Goal: Information Seeking & Learning: Learn about a topic

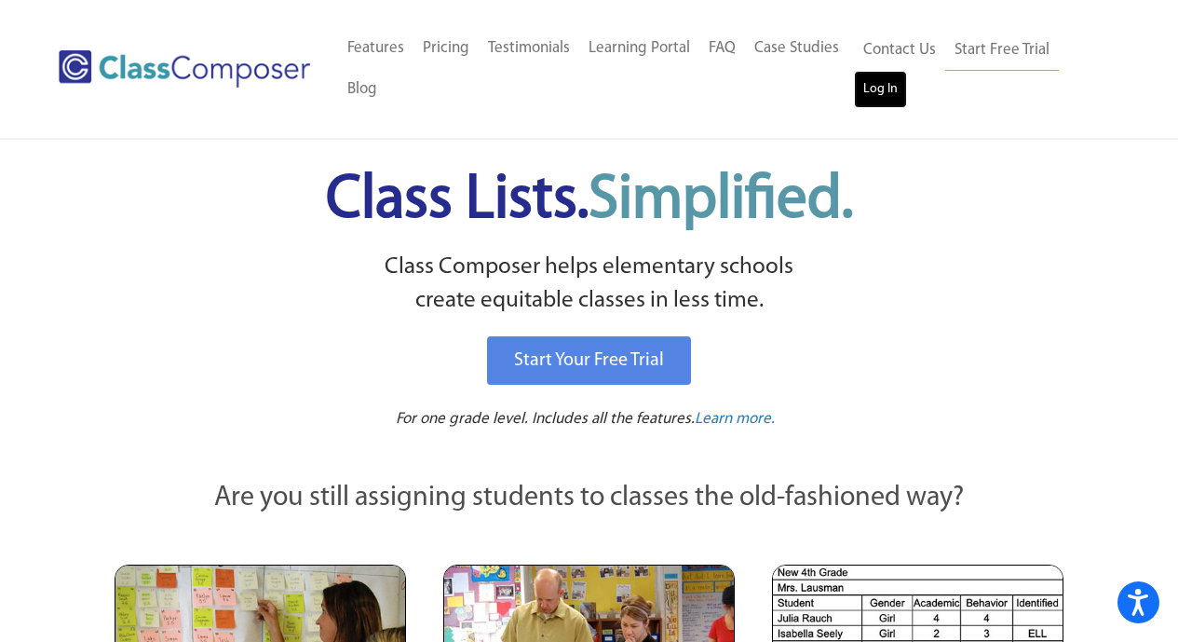
click at [885, 93] on link "Log In" at bounding box center [880, 89] width 53 height 37
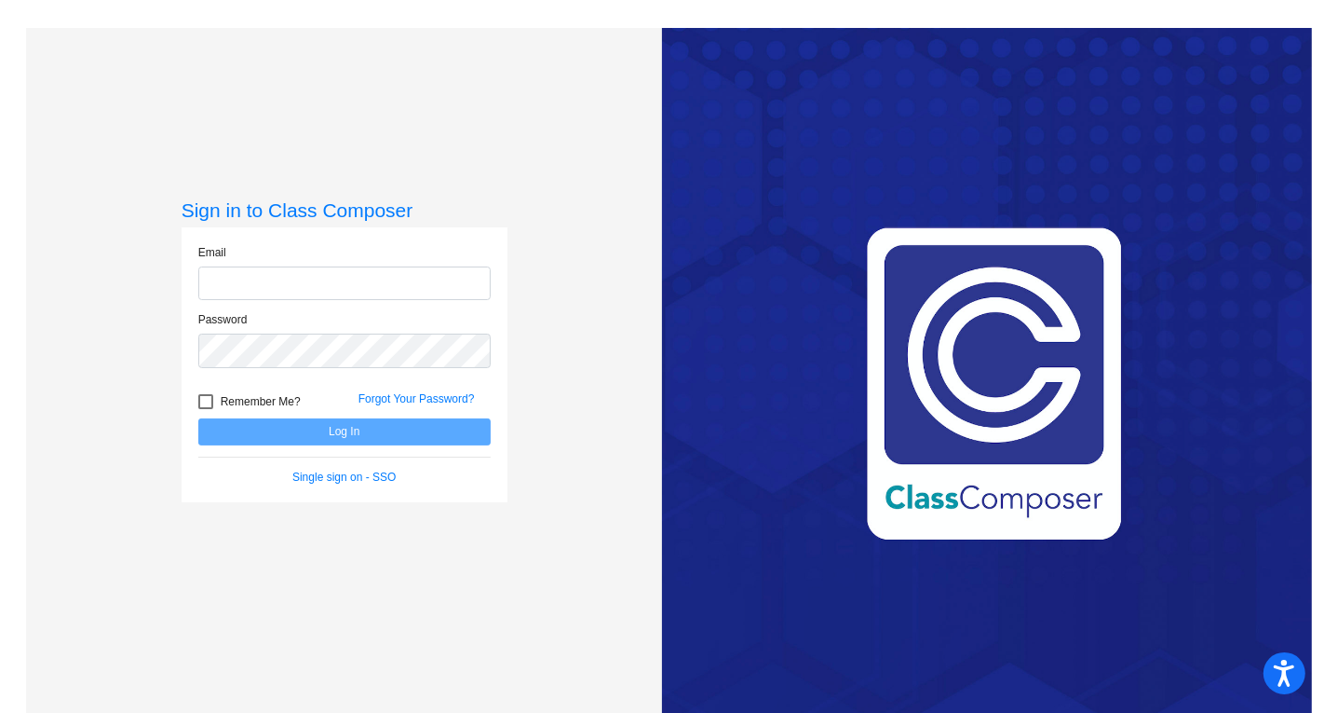
type input "[EMAIL_ADDRESS][DOMAIN_NAME]"
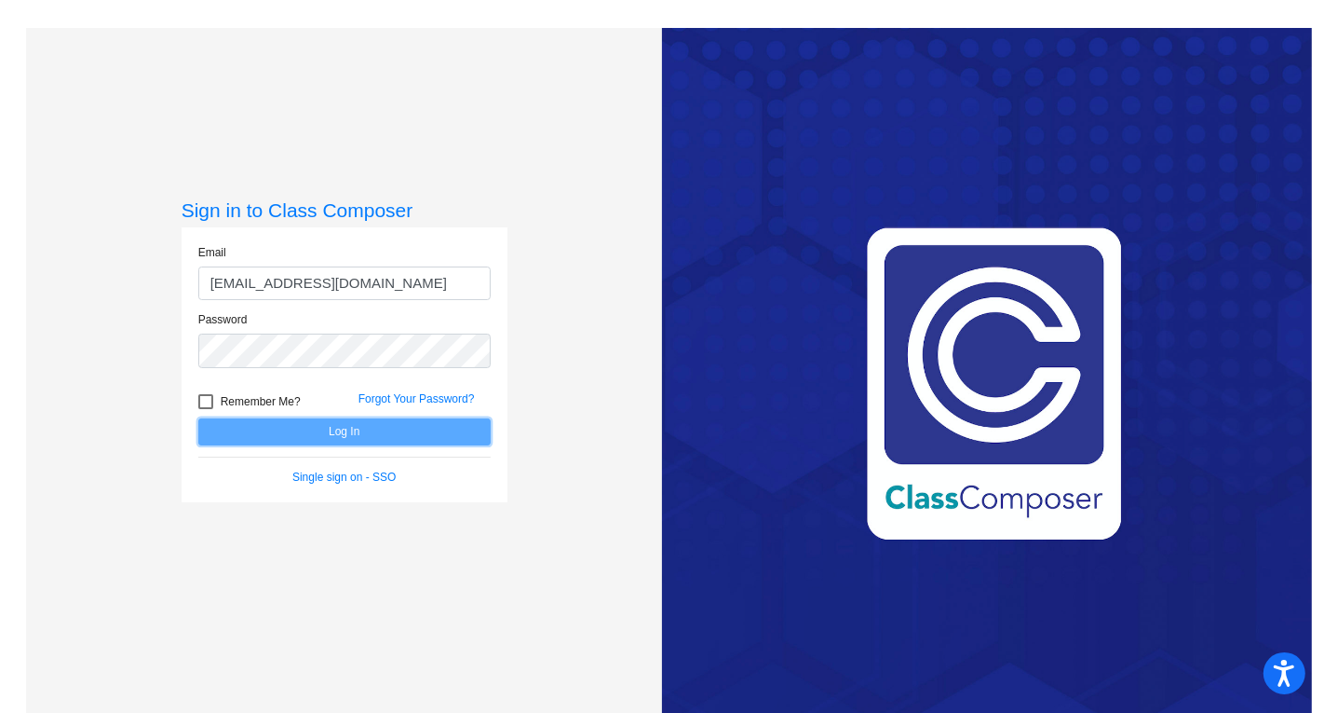
click at [348, 437] on button "Log In" at bounding box center [344, 431] width 292 height 27
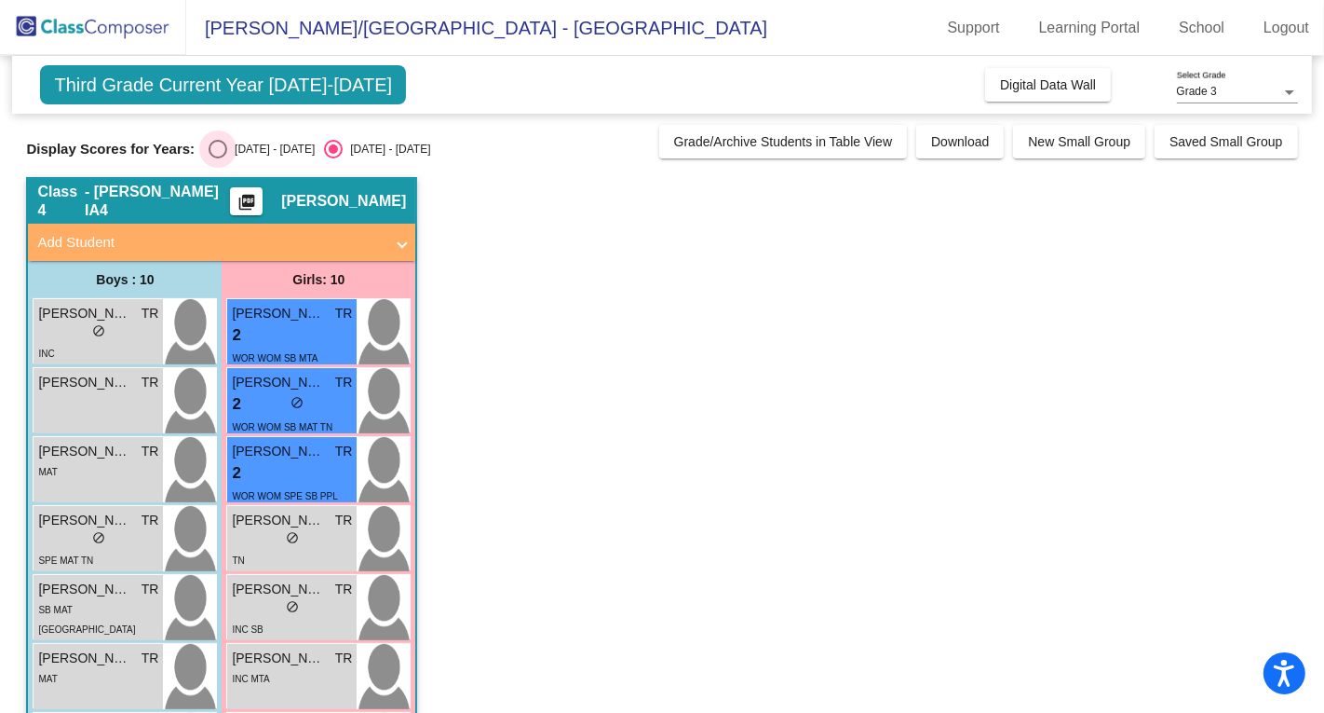
click at [214, 148] on div "Select an option" at bounding box center [218, 149] width 19 height 19
click at [217, 158] on input "[DATE] - [DATE]" at bounding box center [217, 158] width 1 height 1
radio input "true"
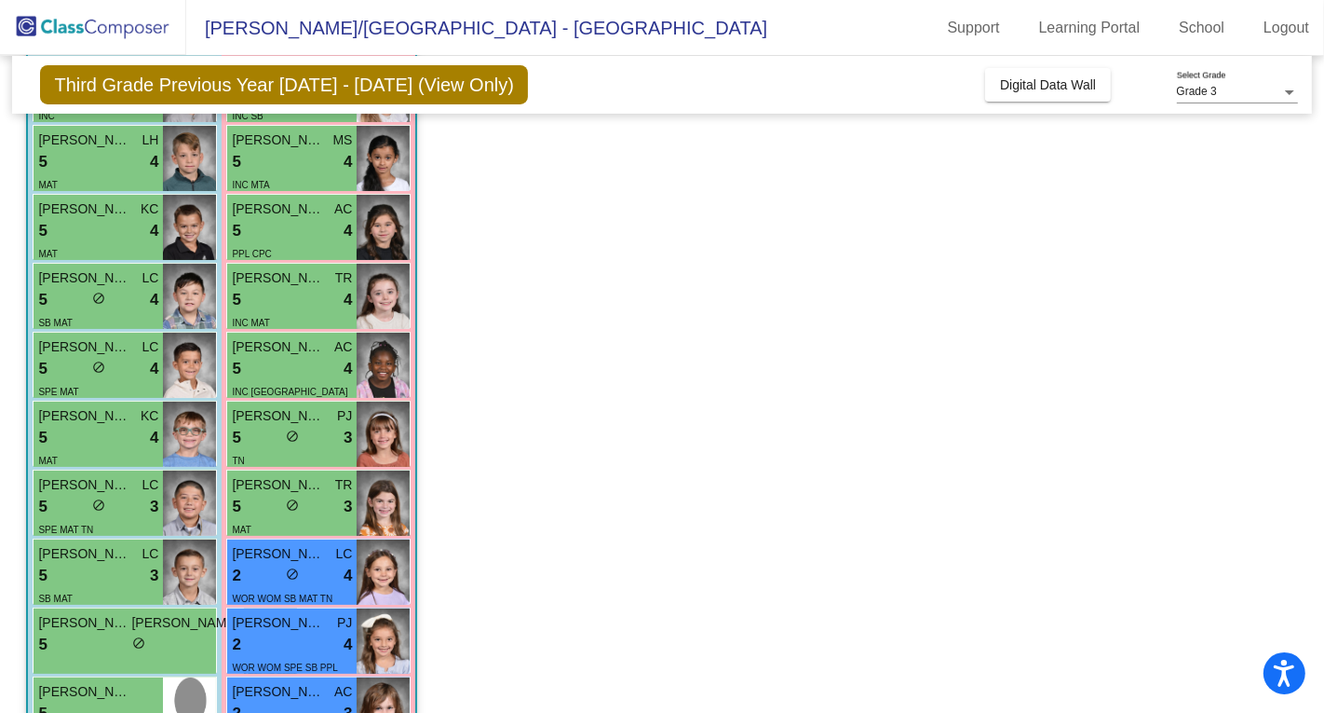
scroll to position [249, 0]
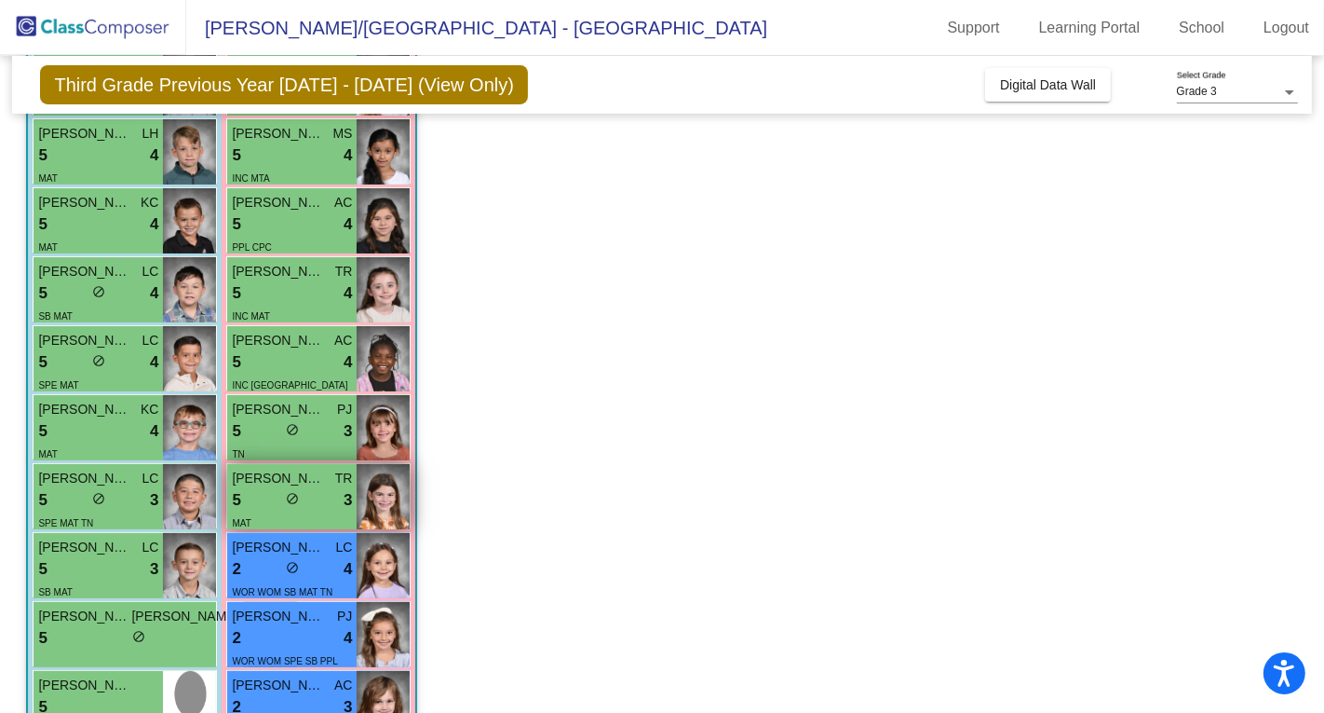
click at [262, 485] on span "[PERSON_NAME]" at bounding box center [278, 478] width 93 height 20
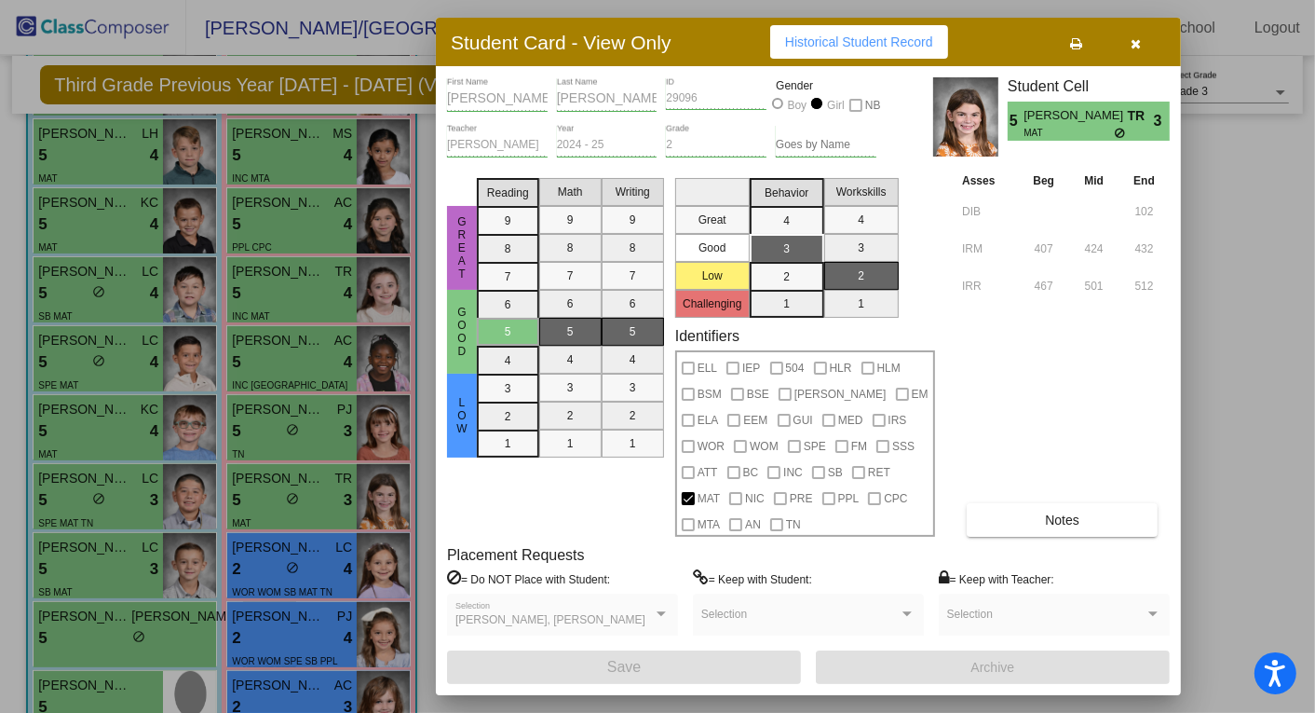
click at [822, 48] on span "Historical Student Record" at bounding box center [859, 41] width 148 height 15
click at [1134, 47] on icon "button" at bounding box center [1137, 43] width 10 height 13
